Goal: Task Accomplishment & Management: Manage account settings

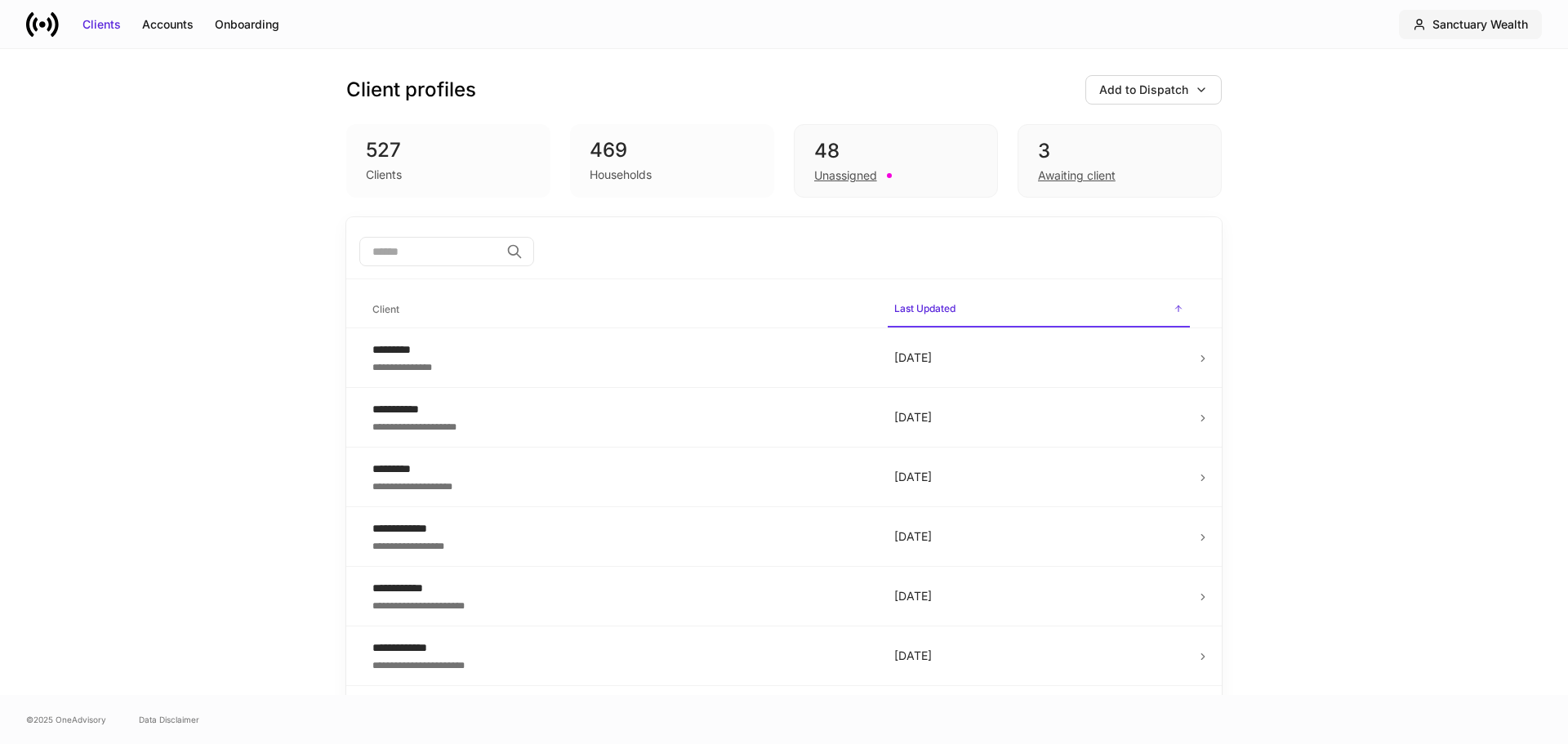
click at [1483, 26] on div "Sanctuary Wealth" at bounding box center [1480, 25] width 95 height 16
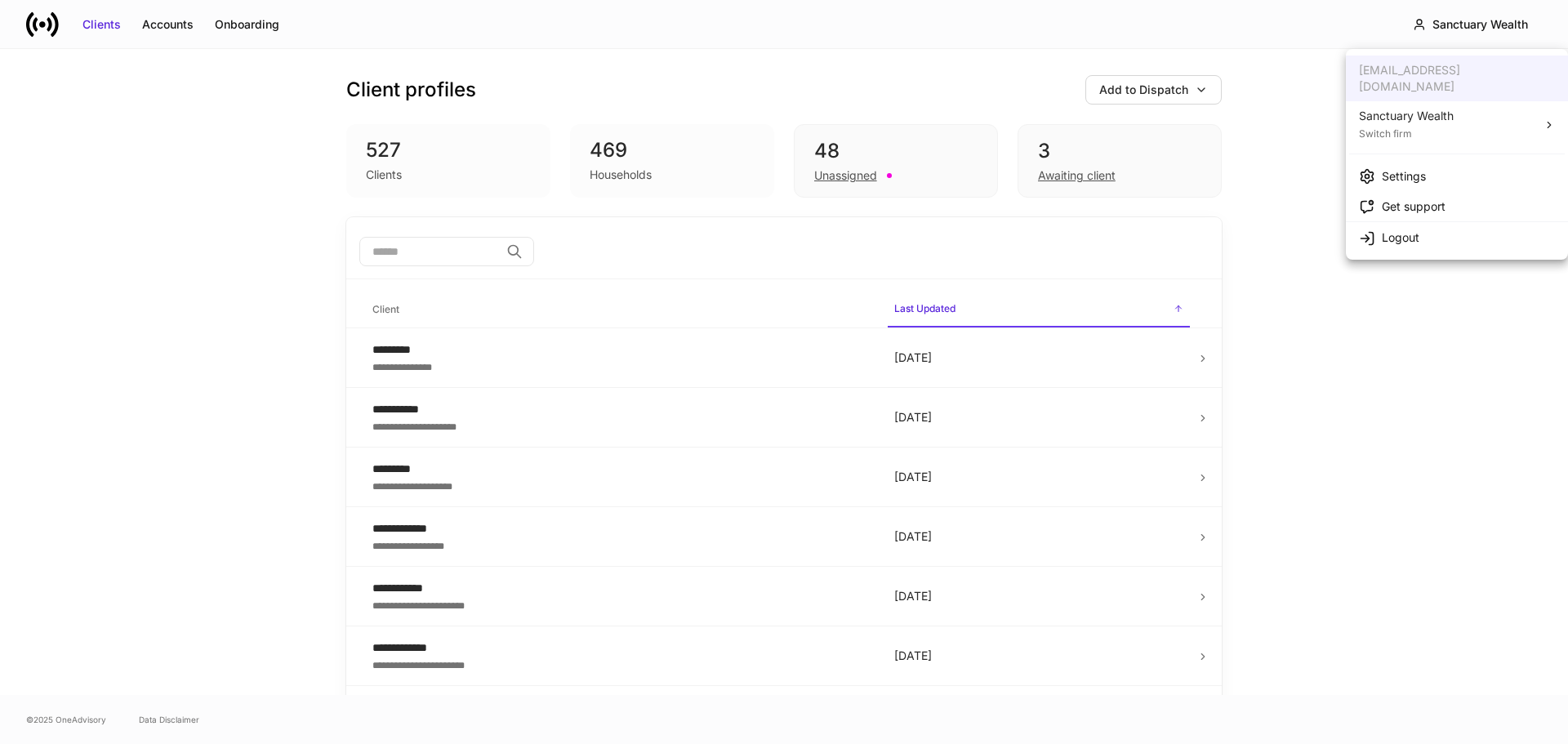
click at [1404, 168] on div "Settings" at bounding box center [1404, 177] width 44 height 16
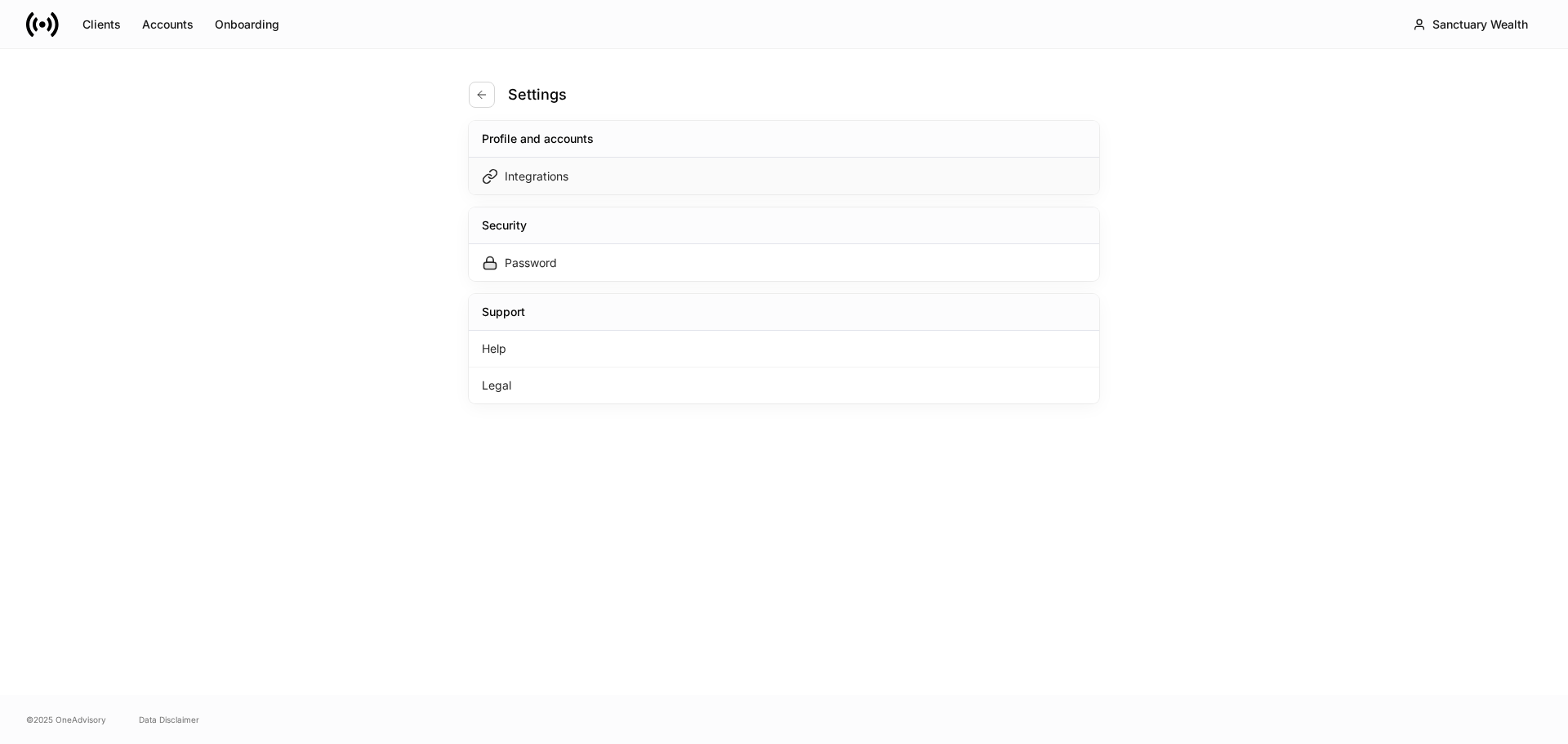
click at [580, 175] on div "Integrations" at bounding box center [784, 176] width 631 height 37
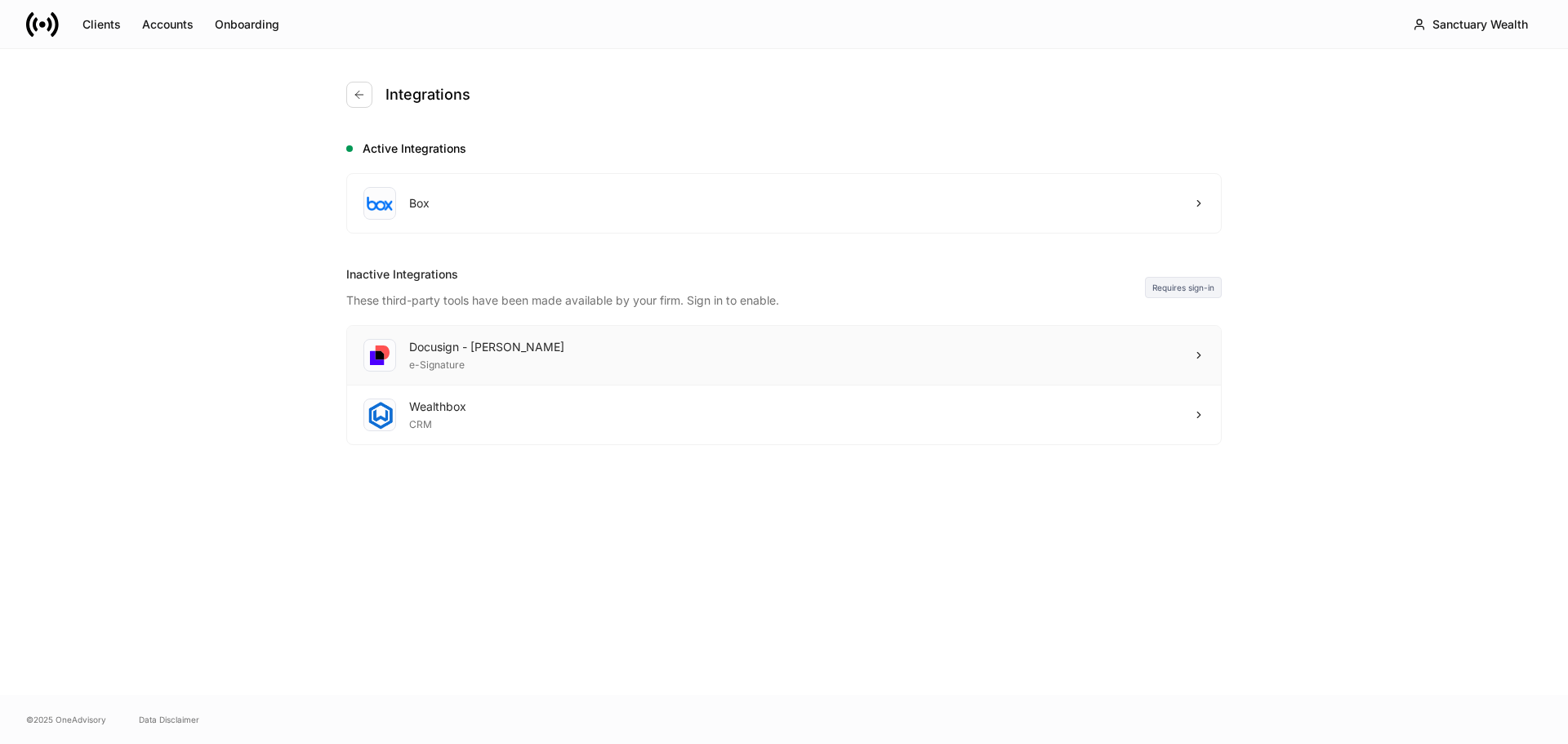
click at [541, 349] on div "Docusign - [PERSON_NAME] e-Signature" at bounding box center [784, 355] width 874 height 59
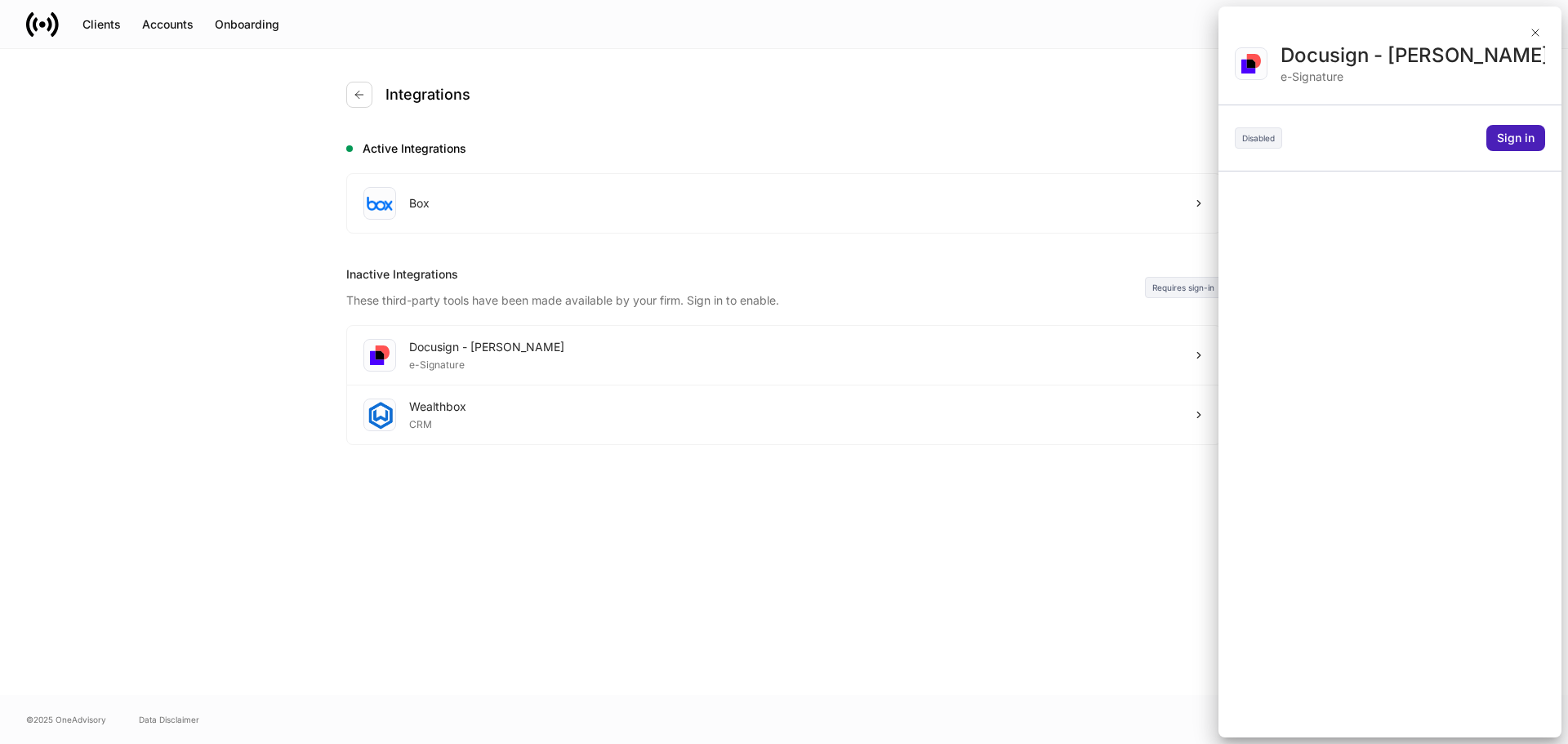
click at [1516, 140] on div "Sign in" at bounding box center [1516, 138] width 38 height 16
click at [1551, 248] on div at bounding box center [784, 372] width 1568 height 744
click at [1533, 34] on div at bounding box center [784, 372] width 1568 height 744
click at [1059, 203] on div at bounding box center [784, 372] width 1568 height 744
drag, startPoint x: 698, startPoint y: 122, endPoint x: 537, endPoint y: 103, distance: 162.1
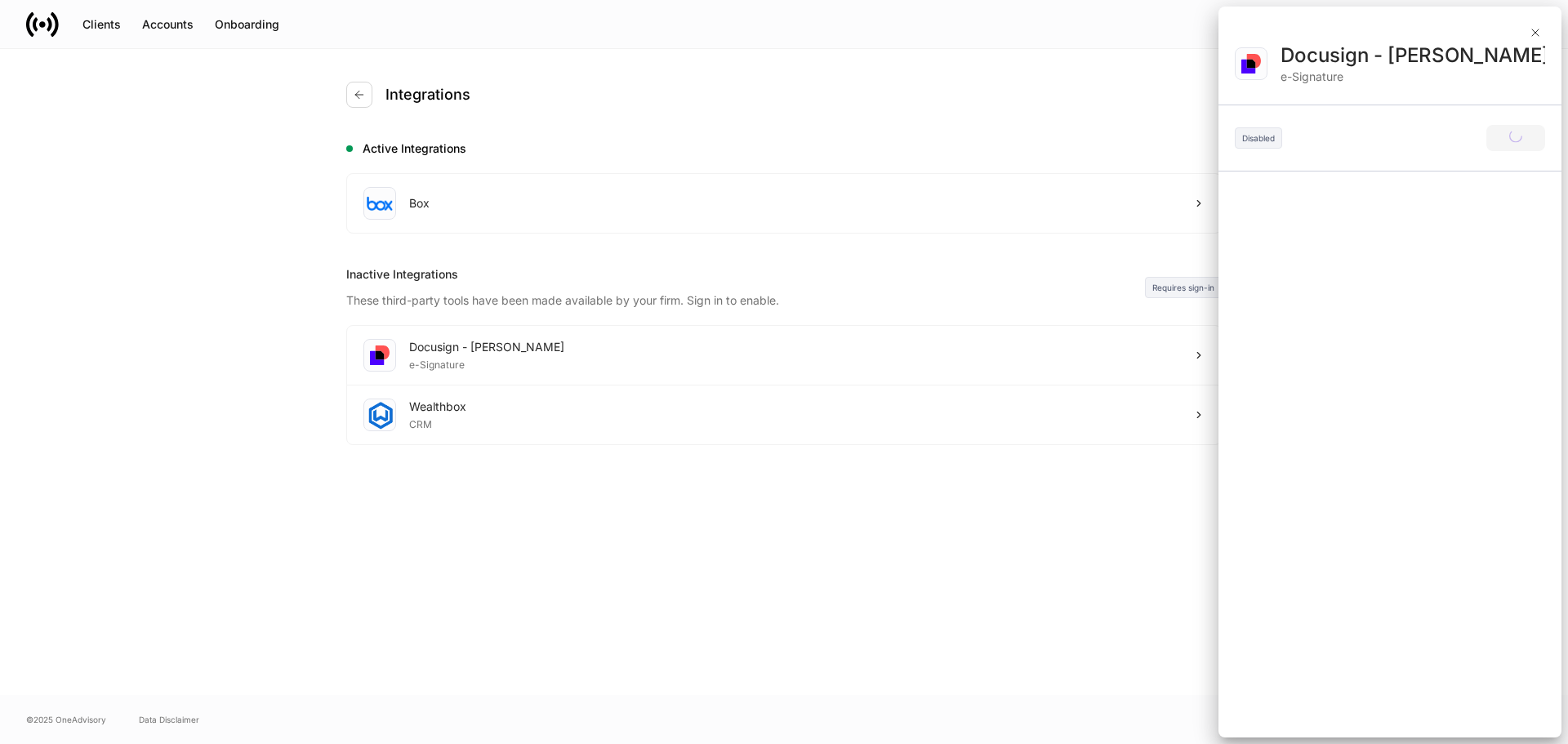
click at [639, 125] on div at bounding box center [784, 372] width 1568 height 744
click at [1539, 34] on div at bounding box center [784, 372] width 1568 height 744
